Goal: Task Accomplishment & Management: Manage account settings

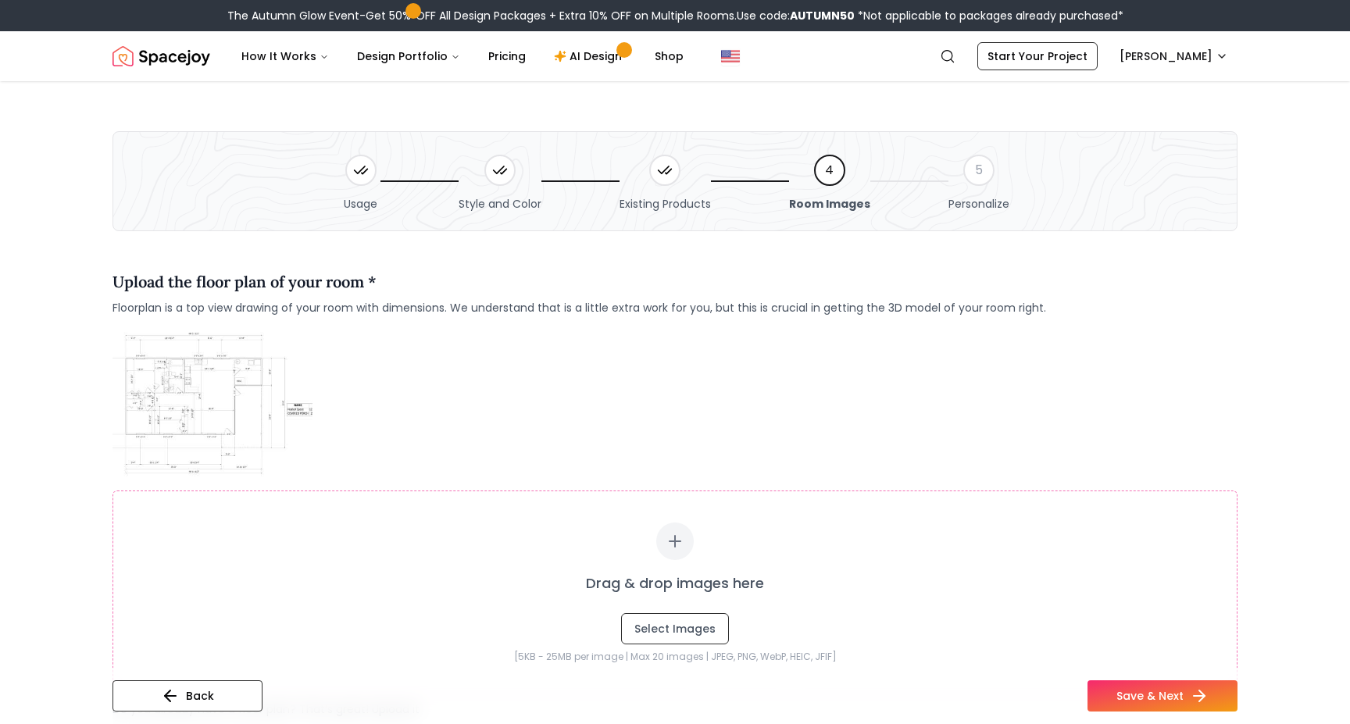
click at [177, 49] on img "Spacejoy" at bounding box center [162, 56] width 98 height 31
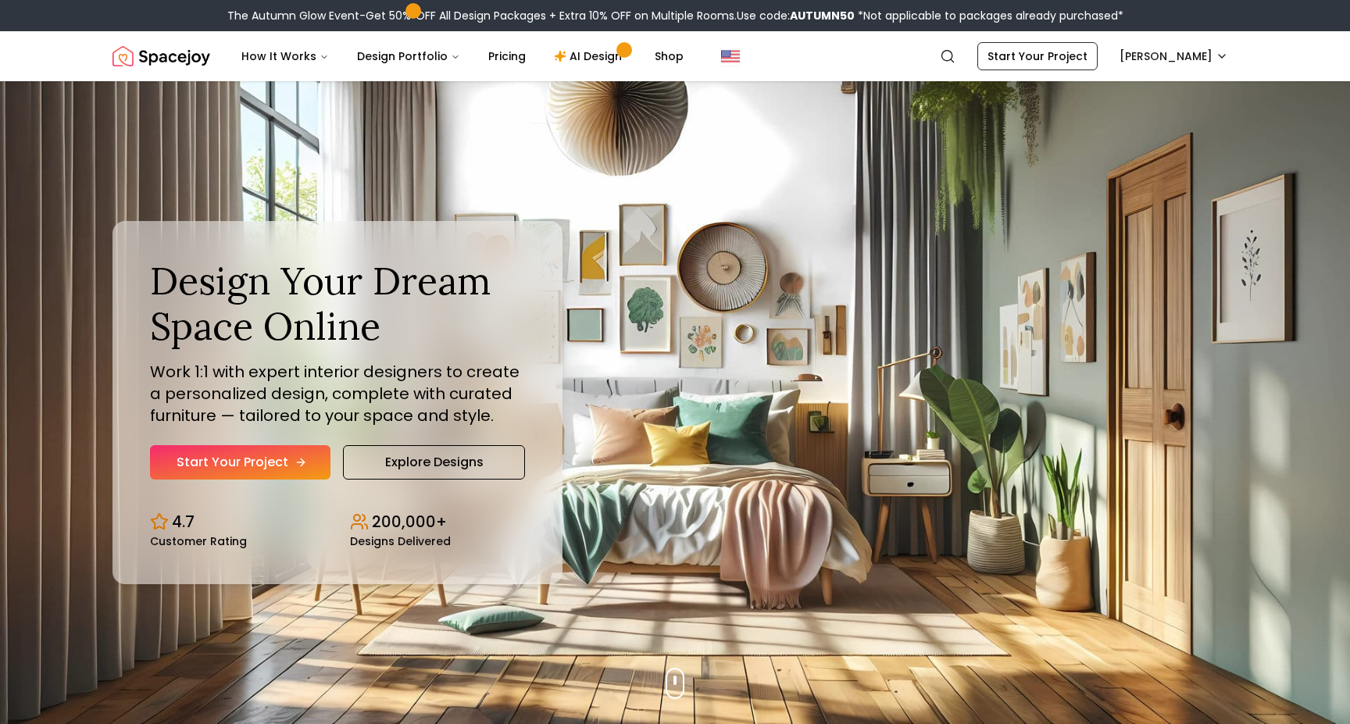
click at [285, 467] on link "Start Your Project" at bounding box center [240, 462] width 181 height 34
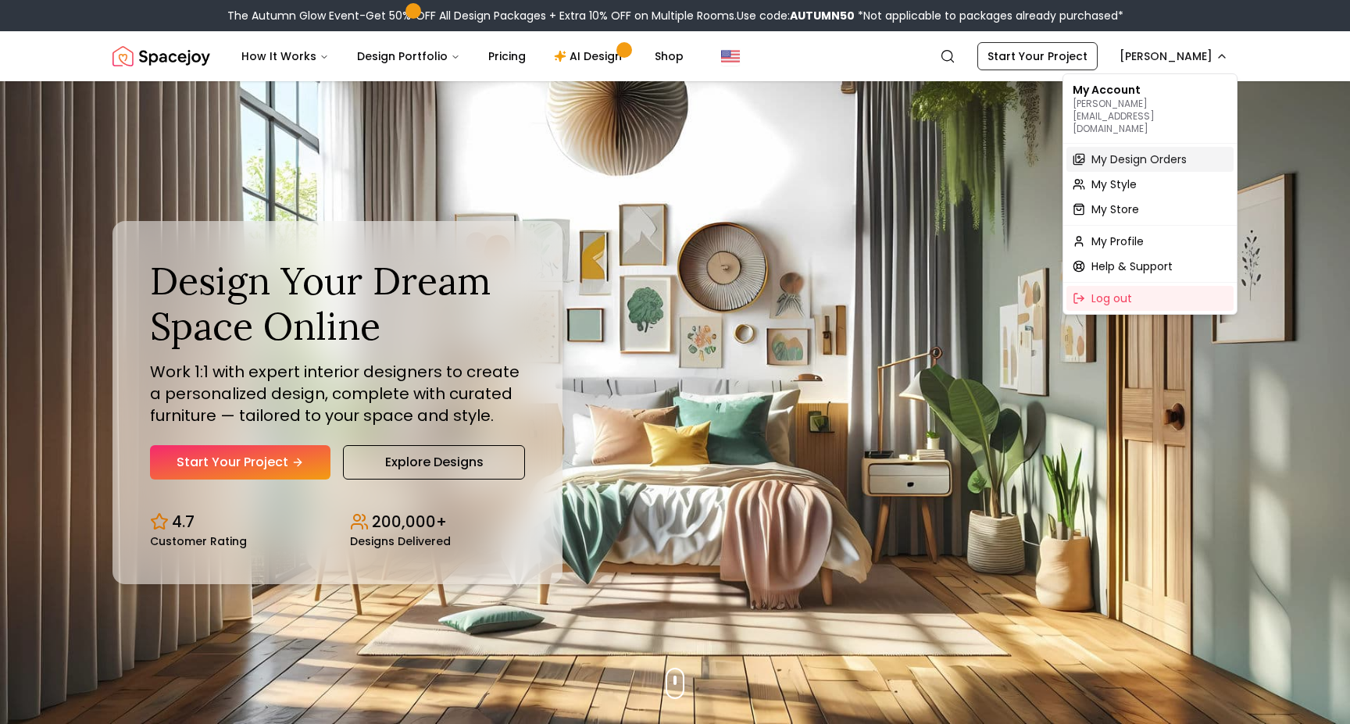
click at [1153, 152] on span "My Design Orders" at bounding box center [1139, 160] width 95 height 16
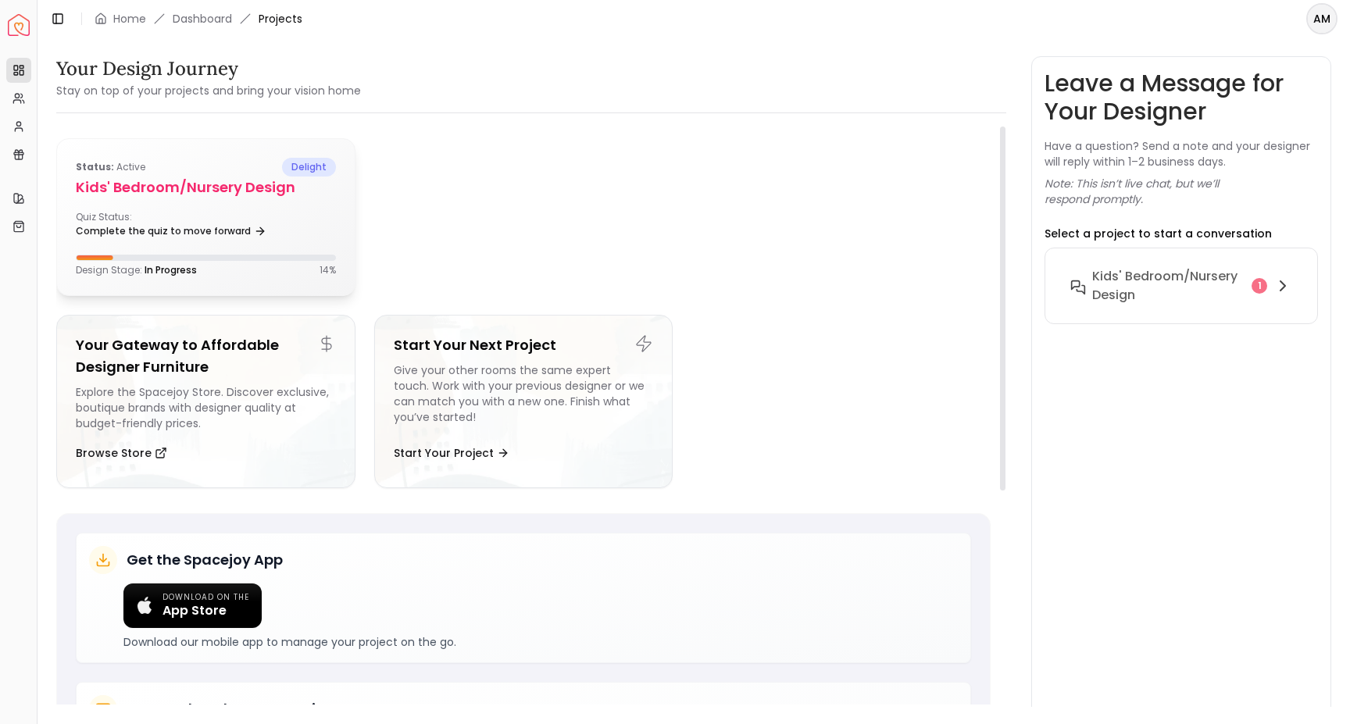
click at [235, 191] on h5 "Kids' Bedroom/Nursery design" at bounding box center [206, 188] width 260 height 22
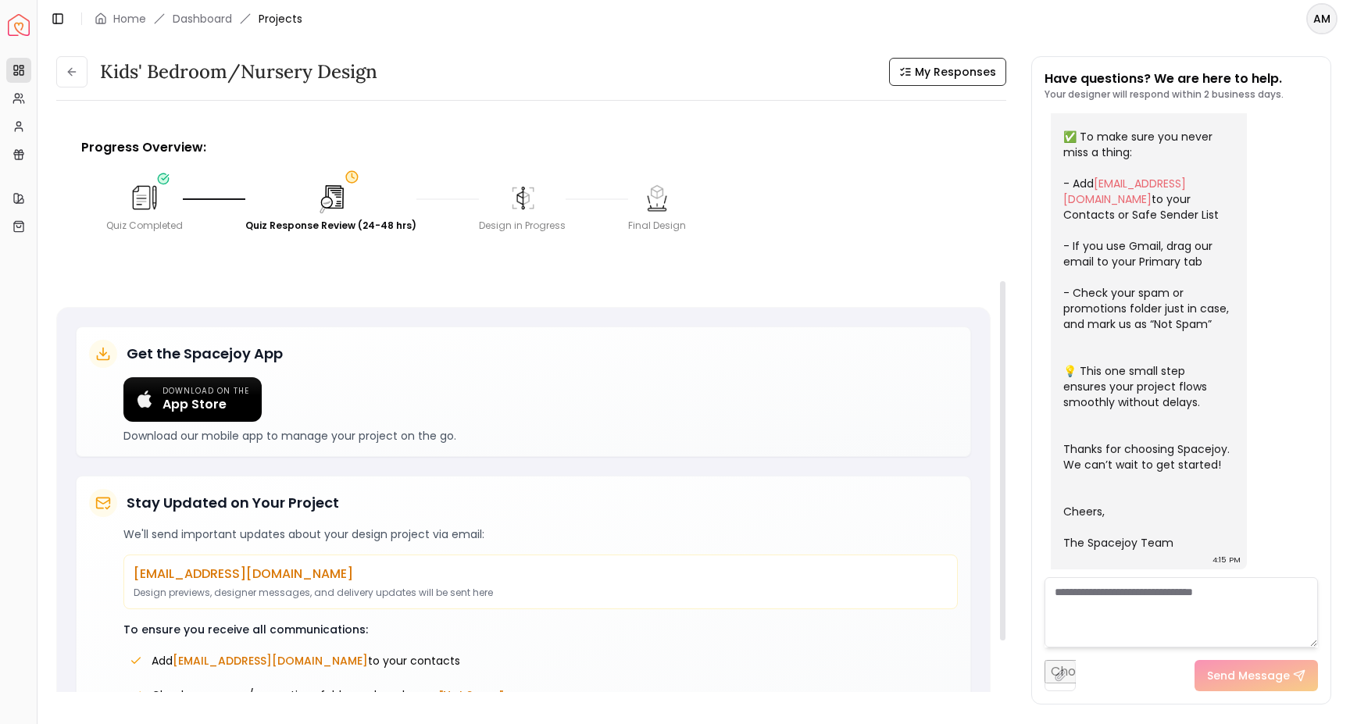
scroll to position [110, 0]
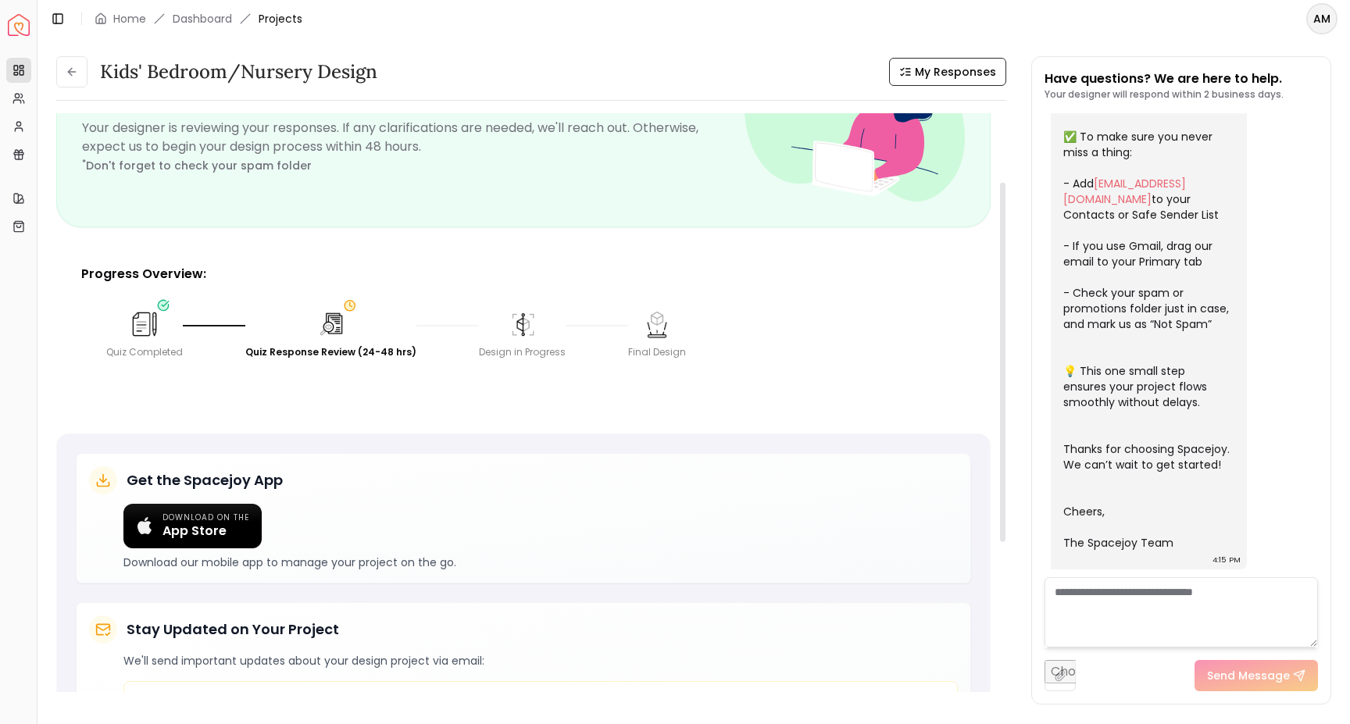
click at [325, 324] on img at bounding box center [331, 324] width 31 height 31
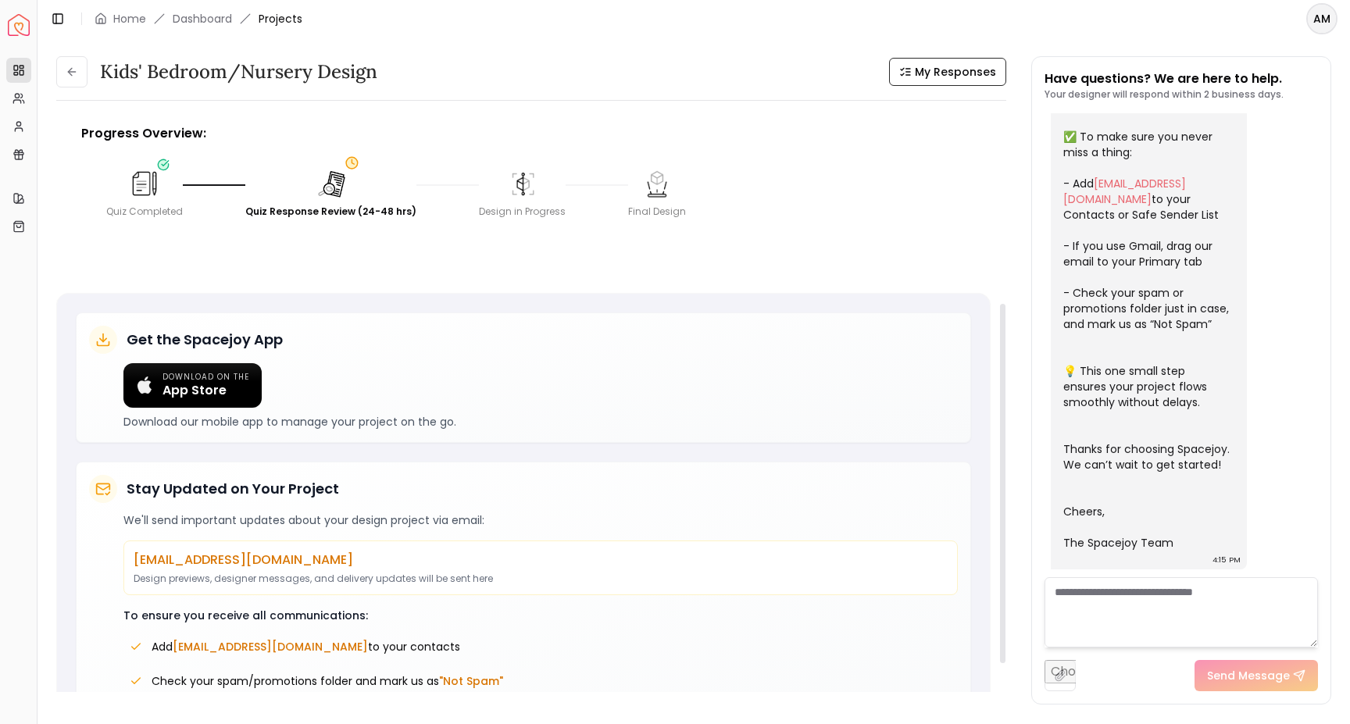
scroll to position [370, 0]
